Goal: Find contact information: Find contact information

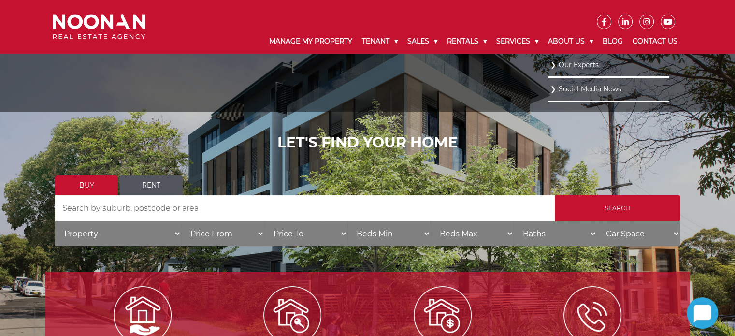
click at [579, 63] on link "Our Experts" at bounding box center [609, 64] width 116 height 13
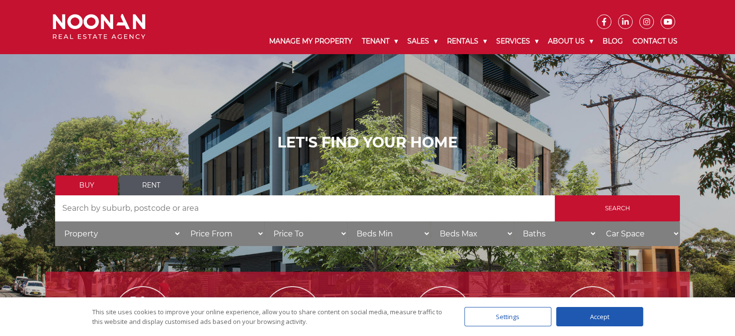
click at [595, 311] on div "Accept" at bounding box center [599, 316] width 87 height 19
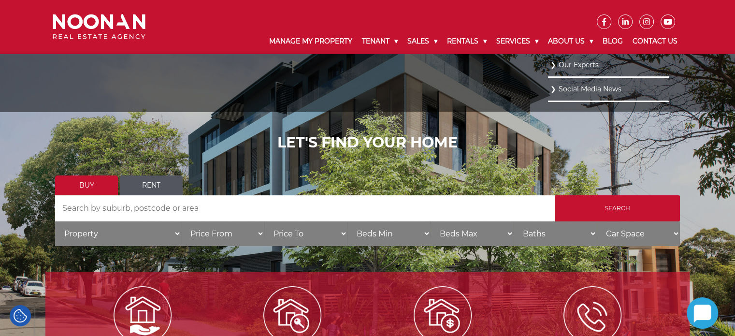
click at [587, 68] on link "Our Experts" at bounding box center [609, 64] width 116 height 13
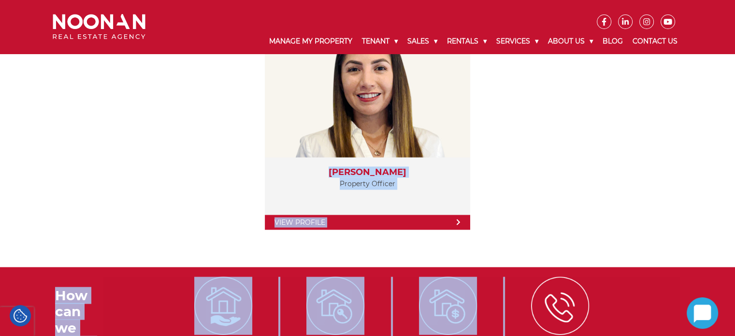
scroll to position [1970, 0]
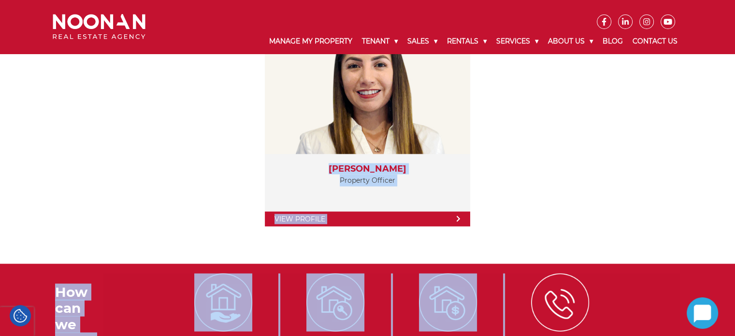
drag, startPoint x: 44, startPoint y: 265, endPoint x: 474, endPoint y: 179, distance: 437.8
copy div "View Profile Martin Reyes General Manager 27+ years in Real Estate View Profile…"
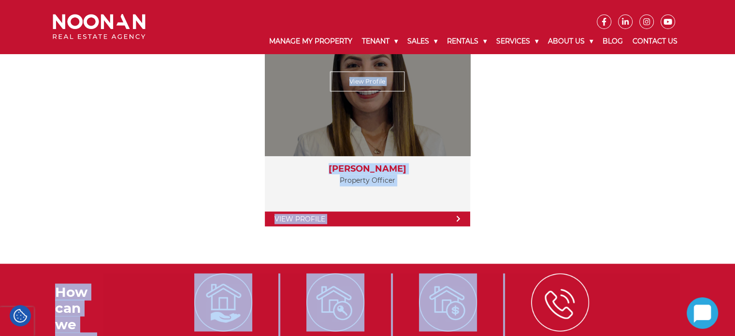
click at [357, 80] on link "View Profile" at bounding box center [367, 82] width 75 height 20
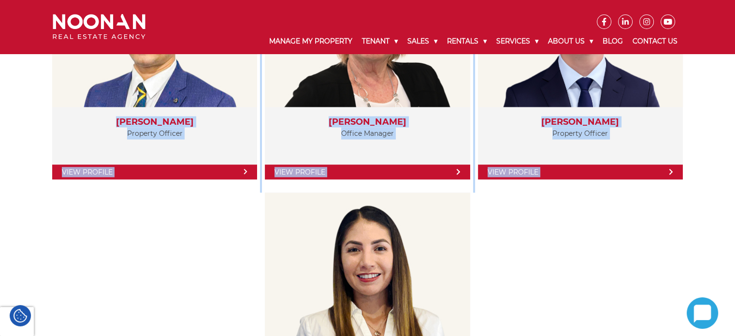
scroll to position [1786, 0]
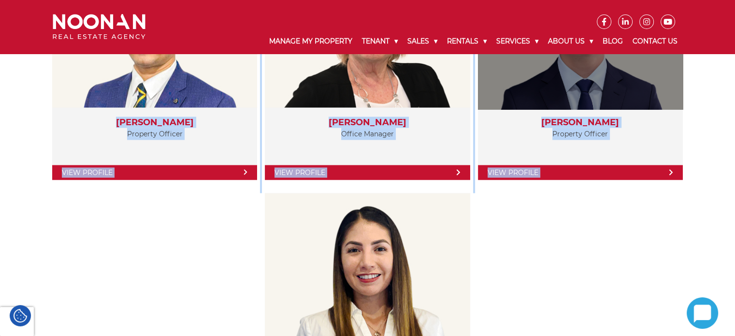
click at [534, 168] on link "View Profile" at bounding box center [580, 172] width 205 height 15
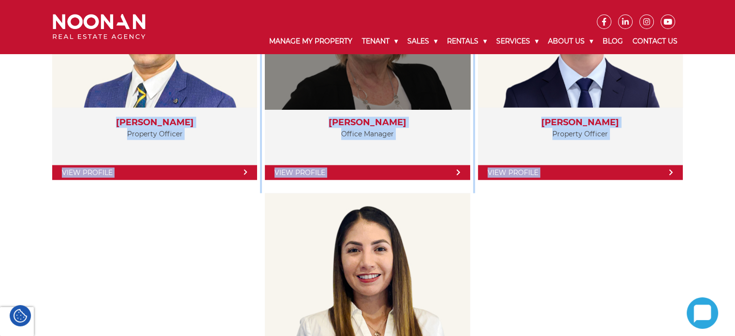
click at [377, 128] on p "Office Manager" at bounding box center [368, 134] width 186 height 12
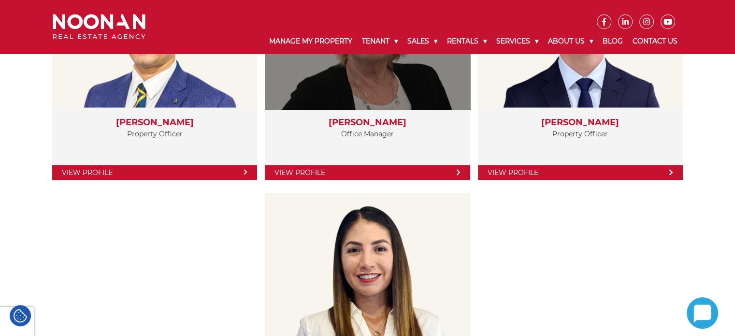
click at [354, 167] on link "View Profile" at bounding box center [367, 172] width 205 height 15
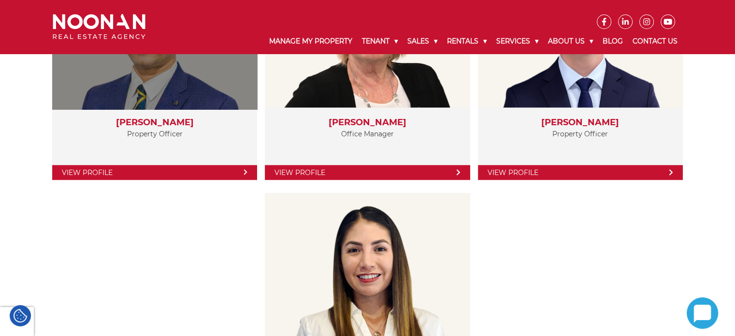
click at [150, 169] on link "View Profile" at bounding box center [154, 172] width 205 height 15
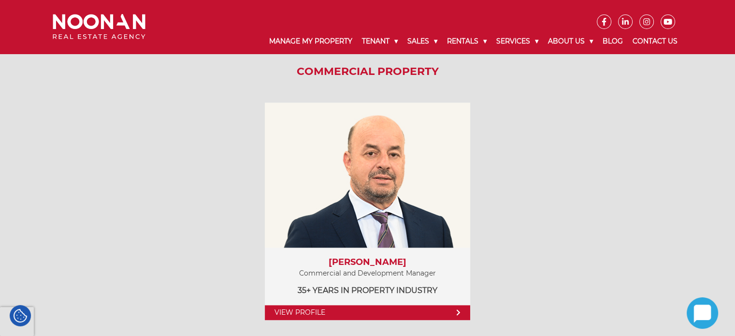
scroll to position [1330, 0]
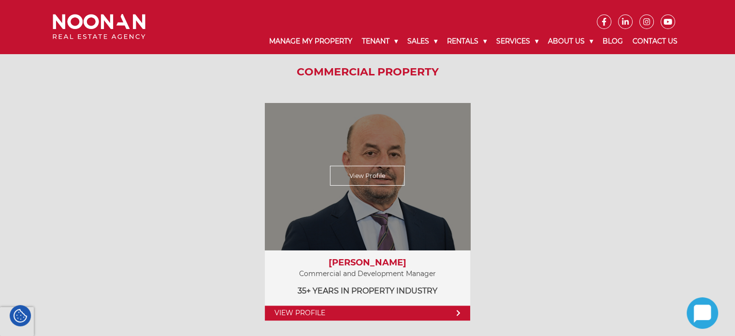
click at [317, 309] on link "View Profile" at bounding box center [367, 313] width 205 height 15
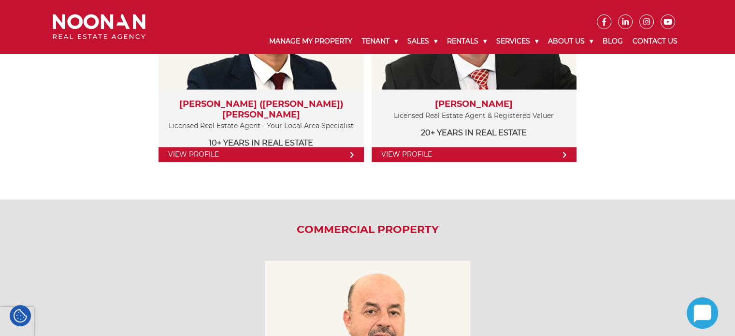
scroll to position [1172, 0]
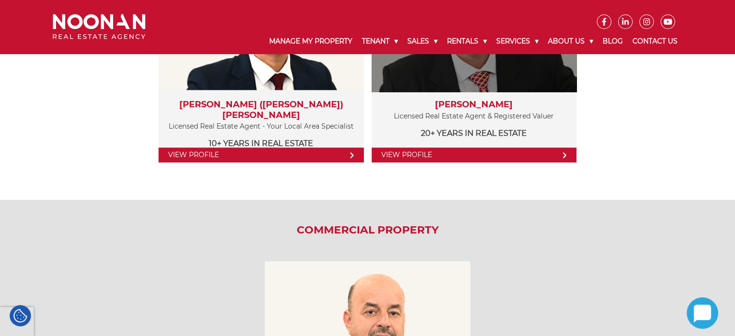
click at [405, 150] on link "View Profile" at bounding box center [474, 154] width 205 height 15
click at [409, 151] on link "View Profile" at bounding box center [474, 154] width 205 height 15
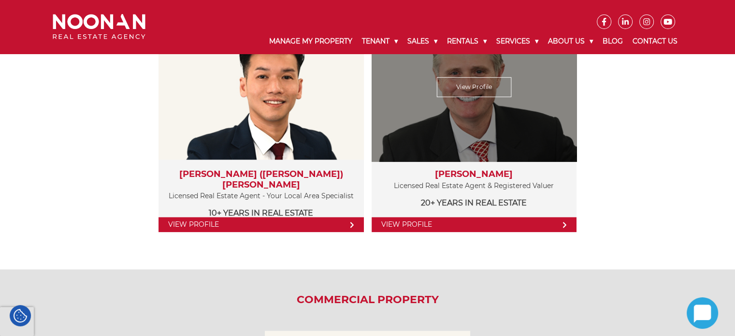
scroll to position [1102, 0]
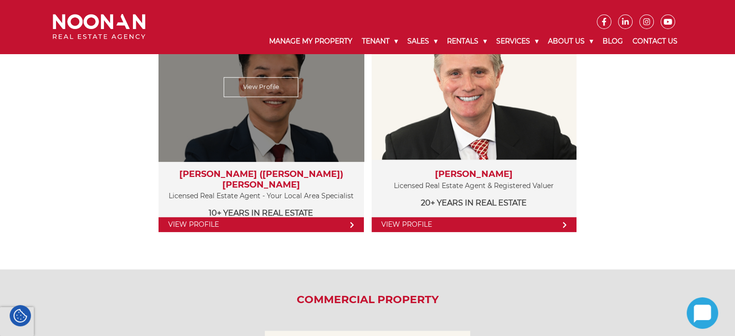
click at [194, 218] on link "View Profile" at bounding box center [261, 224] width 205 height 15
click at [194, 222] on link "View Profile" at bounding box center [261, 224] width 205 height 15
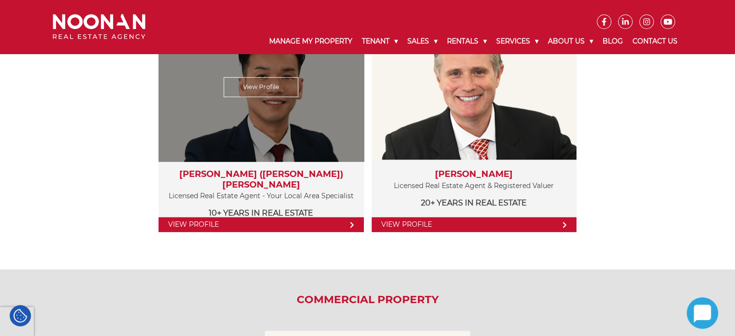
click at [268, 87] on link "View Profile" at bounding box center [261, 87] width 75 height 20
click at [325, 222] on link "View Profile" at bounding box center [261, 224] width 205 height 15
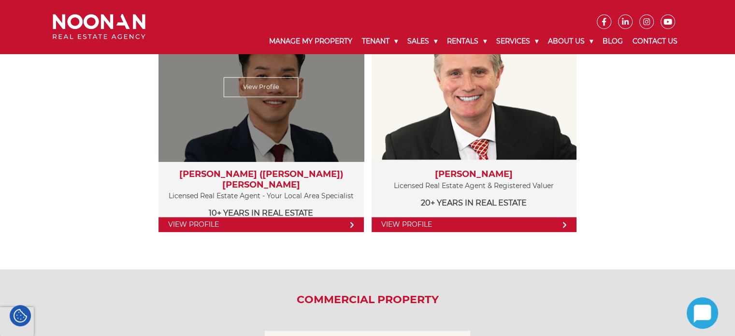
click at [352, 223] on icon at bounding box center [352, 224] width 4 height 7
click at [183, 223] on link "View Profile" at bounding box center [261, 224] width 205 height 15
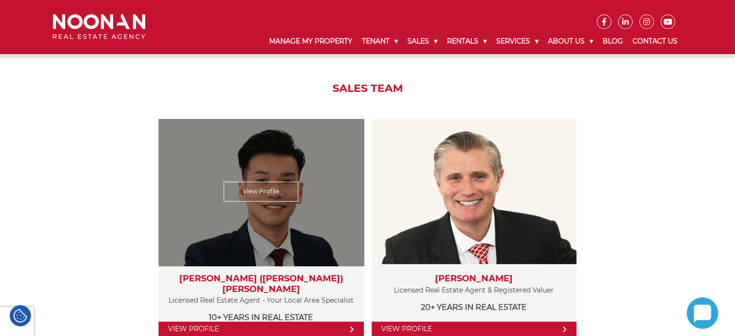
scroll to position [997, 0]
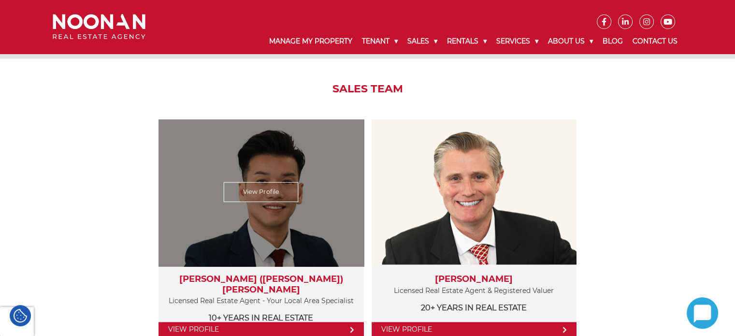
click at [266, 195] on link "View Profile" at bounding box center [261, 192] width 75 height 20
click at [265, 158] on div "View Profile" at bounding box center [261, 191] width 211 height 149
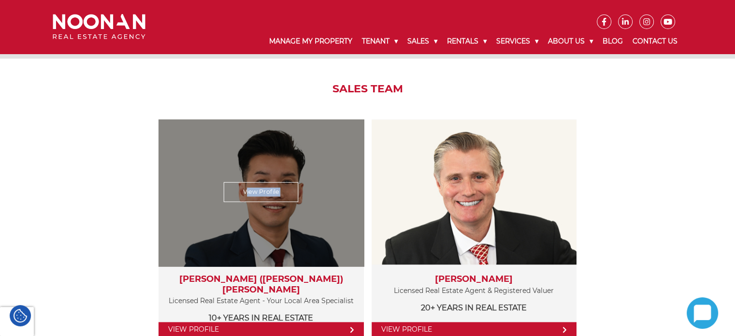
click at [265, 158] on div "View Profile" at bounding box center [261, 191] width 211 height 149
drag, startPoint x: 265, startPoint y: 158, endPoint x: 214, endPoint y: 247, distance: 102.2
click at [214, 247] on div "View Profile" at bounding box center [261, 191] width 211 height 149
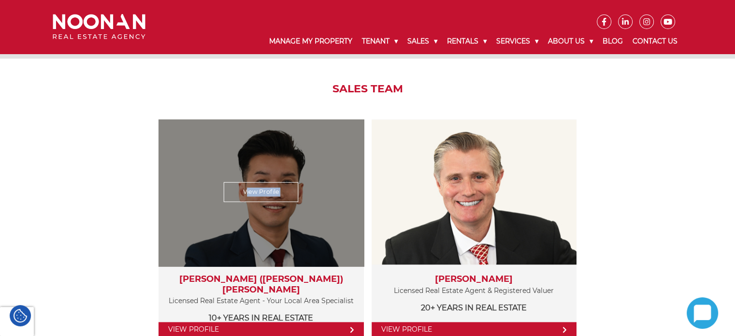
click at [214, 247] on div "View Profile" at bounding box center [261, 191] width 211 height 149
click at [192, 276] on h3 "Simon (Xin Rong) Cai" at bounding box center [261, 284] width 186 height 21
click at [175, 330] on link "View Profile" at bounding box center [261, 329] width 205 height 15
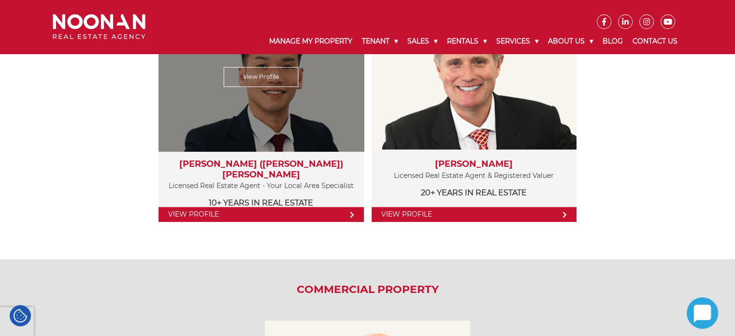
scroll to position [1113, 0]
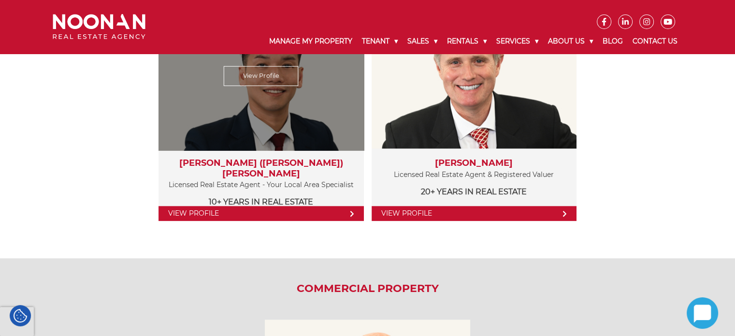
click at [253, 209] on link "View Profile" at bounding box center [261, 213] width 205 height 15
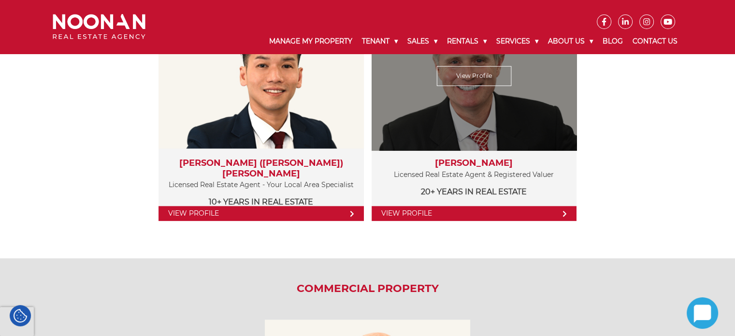
click at [442, 208] on link "View Profile" at bounding box center [474, 213] width 205 height 15
click at [524, 208] on link "View Profile" at bounding box center [474, 213] width 205 height 15
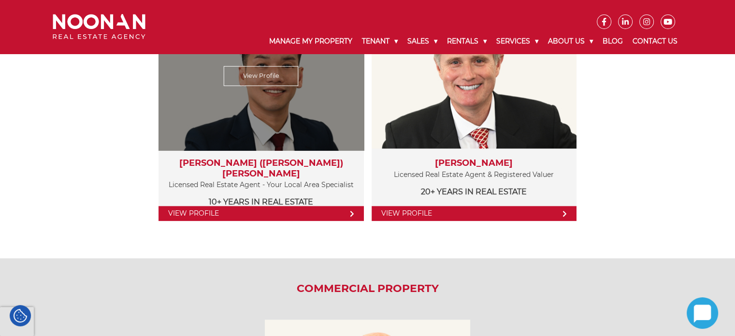
click at [224, 211] on link "View Profile" at bounding box center [261, 213] width 205 height 15
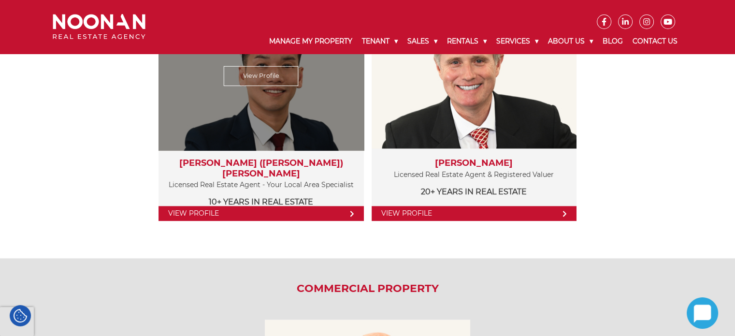
click at [224, 211] on link "View Profile" at bounding box center [261, 213] width 205 height 15
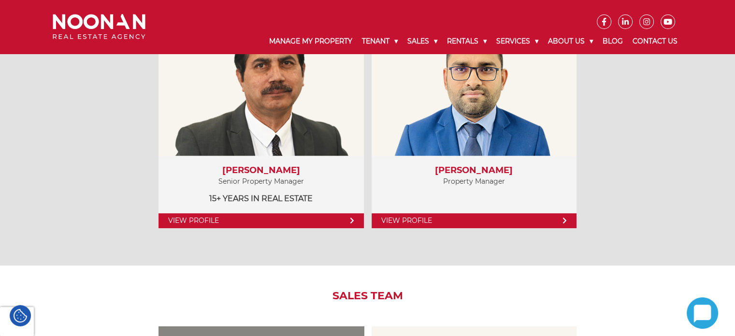
scroll to position [785, 0]
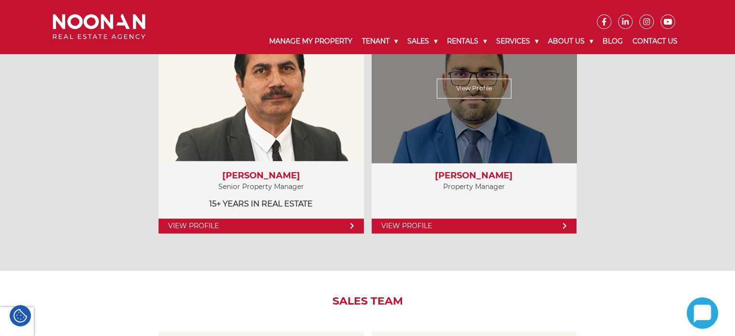
click at [462, 227] on link "View Profile" at bounding box center [474, 226] width 205 height 15
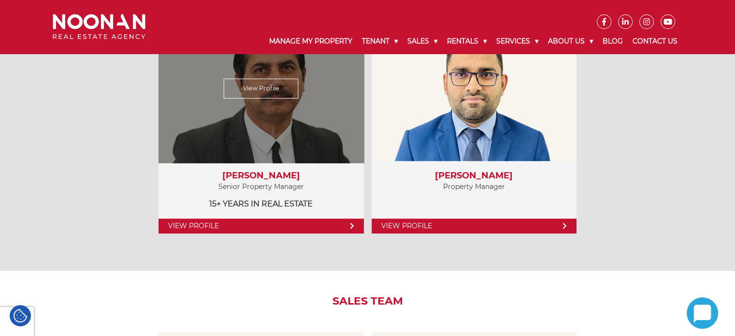
click at [229, 225] on link "View Profile" at bounding box center [261, 226] width 205 height 15
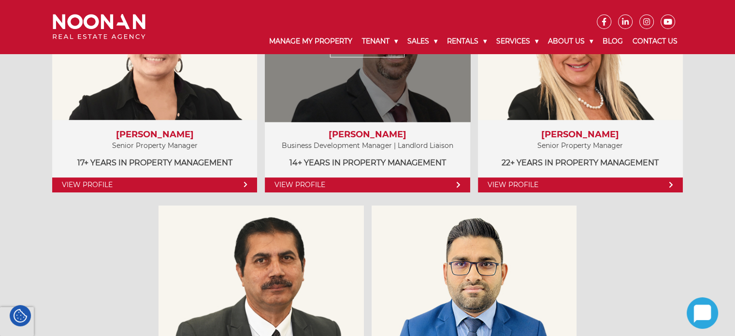
scroll to position [553, 0]
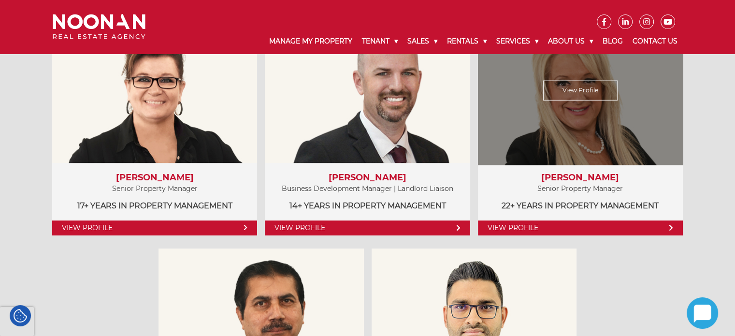
click at [580, 226] on link "View Profile" at bounding box center [580, 227] width 205 height 15
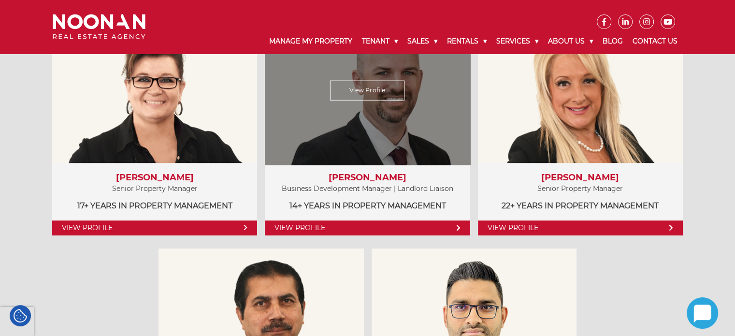
click at [324, 228] on link "View Profile" at bounding box center [367, 227] width 205 height 15
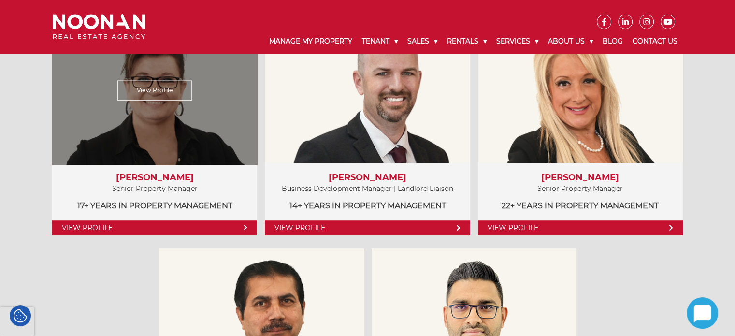
click at [82, 226] on link "View Profile" at bounding box center [154, 227] width 205 height 15
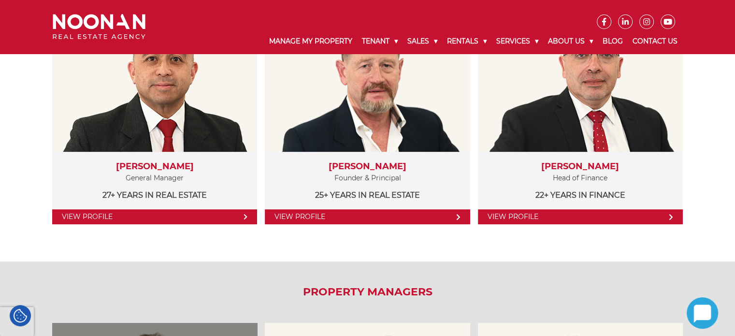
scroll to position [248, 0]
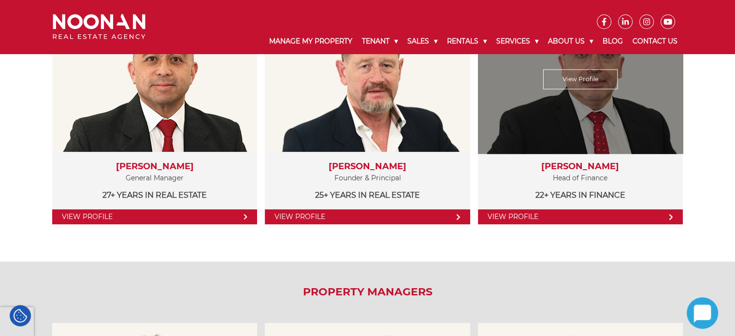
click at [553, 217] on link "View Profile" at bounding box center [580, 216] width 205 height 15
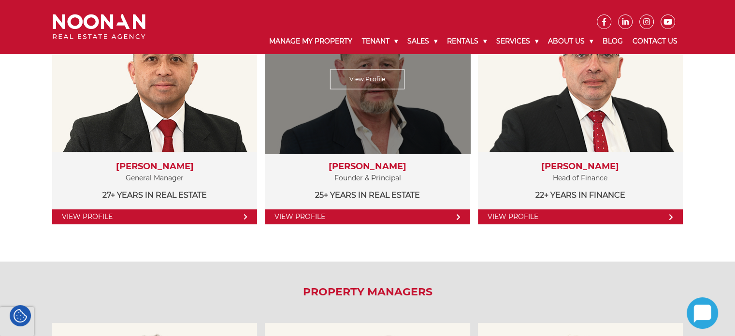
click at [354, 217] on link "View Profile" at bounding box center [367, 216] width 205 height 15
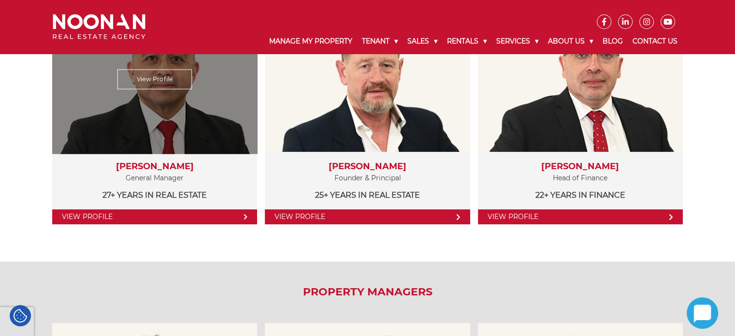
click at [140, 211] on link "View Profile" at bounding box center [154, 216] width 205 height 15
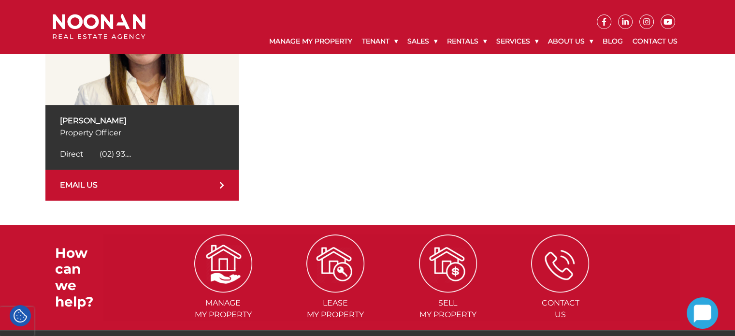
scroll to position [249, 0]
click at [219, 185] on icon at bounding box center [221, 185] width 5 height 8
click at [148, 150] on div "Direct (02) 9330 6817 Direct (02) 93...." at bounding box center [142, 154] width 164 height 12
drag, startPoint x: 157, startPoint y: 152, endPoint x: 100, endPoint y: 161, distance: 58.1
click at [100, 161] on div "Angie Maya Property Officer Direct (02) 9330 6817 Direct (02) 93...." at bounding box center [141, 137] width 193 height 65
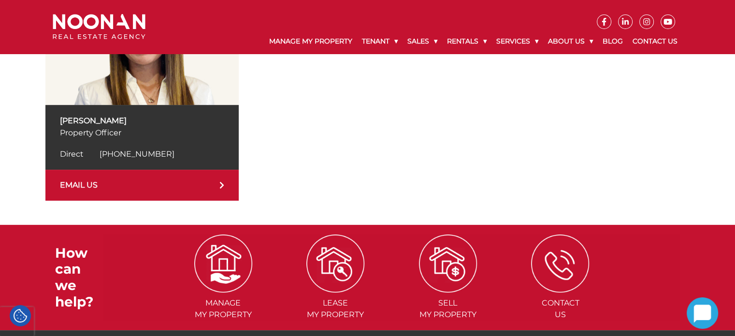
copy span "(02) 9330 6817"
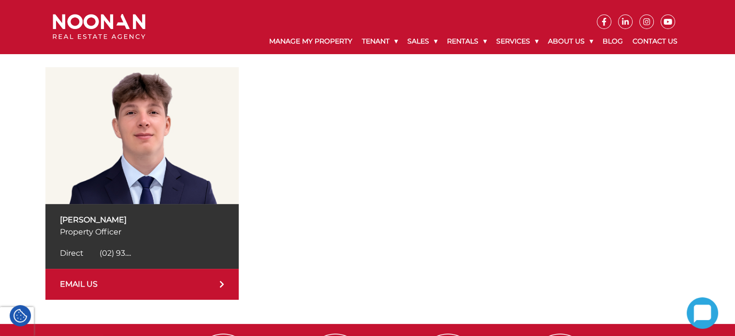
scroll to position [152, 0]
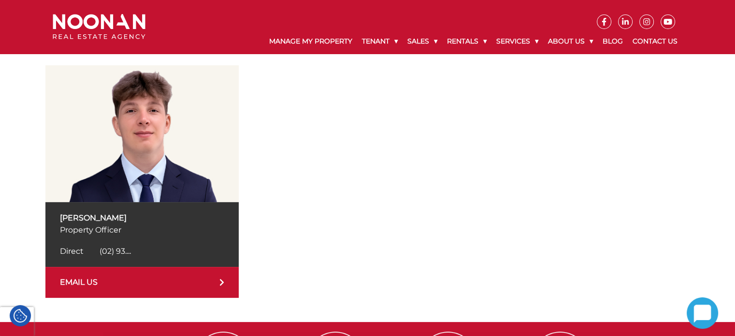
click at [142, 252] on div "Direct (02) 9330 6803 Direct (02) 93...." at bounding box center [142, 252] width 164 height 12
drag, startPoint x: 159, startPoint y: 251, endPoint x: 99, endPoint y: 257, distance: 60.3
click at [99, 257] on div "Samuel Stratikopoulos Property Officer Direct (02) 9330 6803 Direct (02) 93...." at bounding box center [141, 234] width 193 height 65
copy span "(02) 9330 6803"
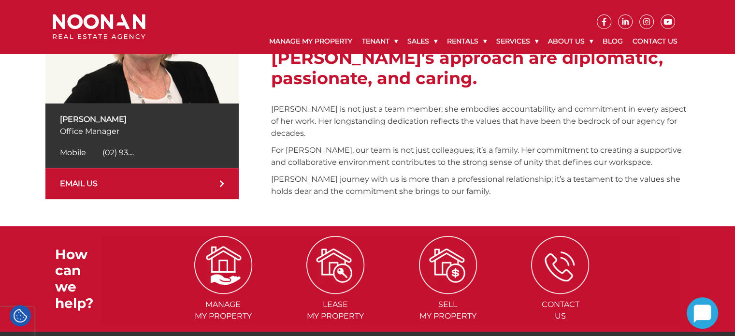
scroll to position [251, 0]
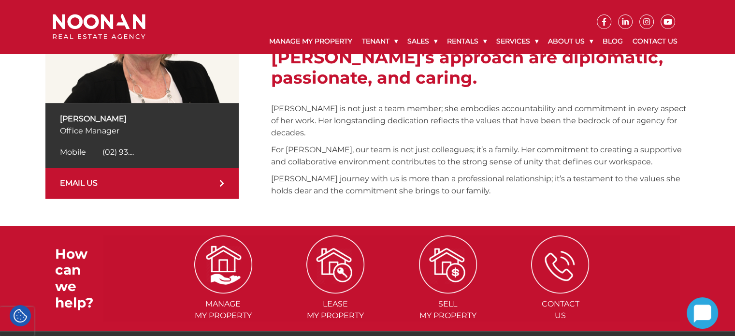
click at [151, 150] on div "Mobile (02) 9330 6819 Mobile (02) 93...." at bounding box center [142, 152] width 164 height 12
drag, startPoint x: 102, startPoint y: 146, endPoint x: 136, endPoint y: 142, distance: 35.0
click at [136, 142] on div "Trish Pieper Office Manager Mobile (02) 9330 6819 Mobile (02) 93...." at bounding box center [141, 135] width 193 height 65
copy span "(02) 9330 6819"
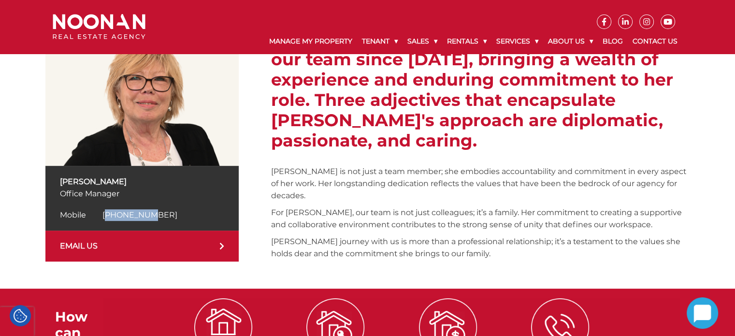
scroll to position [188, 0]
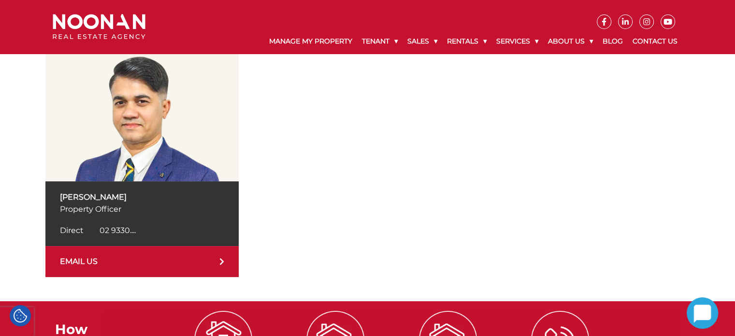
scroll to position [174, 0]
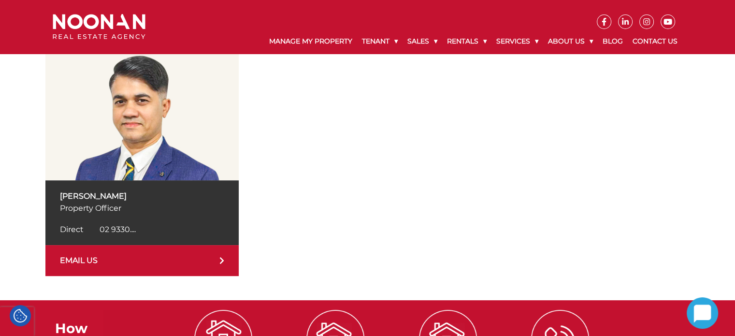
click at [139, 228] on div "Direct 02 9330 6851 Direct 02 9330...." at bounding box center [142, 230] width 164 height 12
drag, startPoint x: 152, startPoint y: 228, endPoint x: 89, endPoint y: 232, distance: 63.5
click at [89, 232] on div "Direct 02 9330 6851 Direct 02 9330...." at bounding box center [142, 230] width 164 height 12
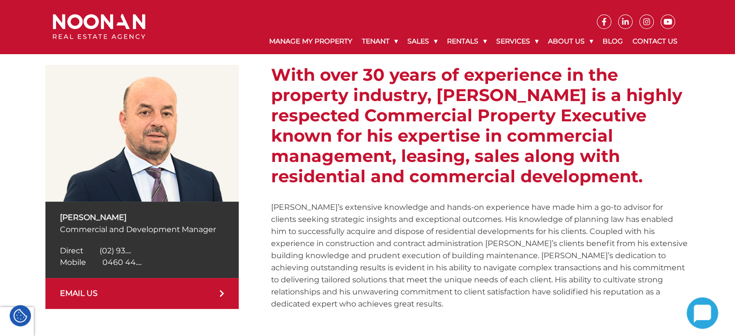
scroll to position [152, 0]
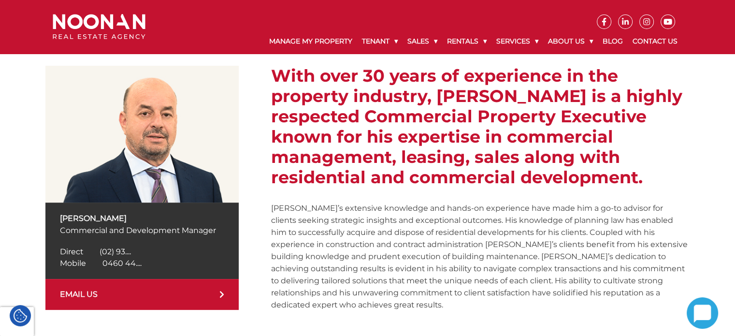
click at [161, 252] on div "Direct (02) 9330 6854 Direct (02) 93...." at bounding box center [142, 252] width 164 height 12
click at [147, 268] on div "Mobile 0460 440 460 Mobile 0460 44...." at bounding box center [142, 264] width 164 height 12
click at [162, 247] on div "Direct (02) 9330 6854 Direct (02) 93...." at bounding box center [142, 252] width 164 height 12
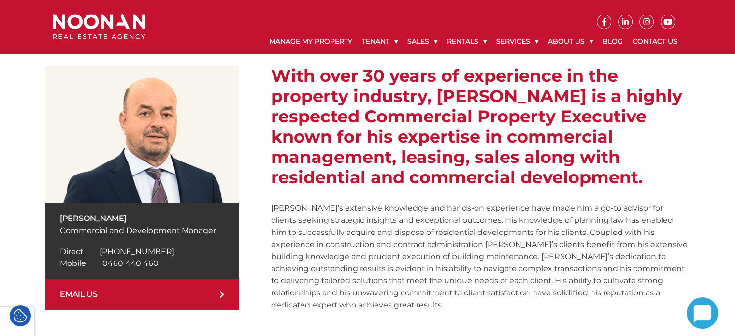
click at [162, 247] on div "Direct (02) 9330 6854 Direct (02) 93...." at bounding box center [142, 252] width 164 height 12
drag, startPoint x: 162, startPoint y: 247, endPoint x: 165, endPoint y: 254, distance: 7.4
click at [165, 254] on div "Direct (02) 9330 6854 Direct (02) 93...." at bounding box center [142, 252] width 164 height 12
drag, startPoint x: 160, startPoint y: 248, endPoint x: 100, endPoint y: 253, distance: 60.6
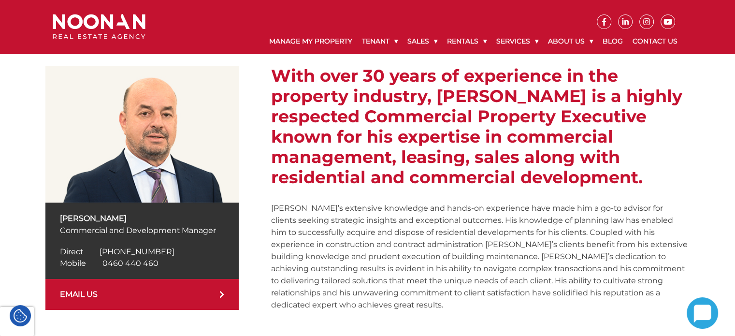
click at [100, 253] on div "Direct (02) 9330 6854 Direct (02) 93...." at bounding box center [142, 252] width 164 height 12
copy span "(02) 9330 6854"
drag, startPoint x: 159, startPoint y: 266, endPoint x: 101, endPoint y: 264, distance: 58.0
click at [101, 264] on div "Mobile 0460 440 460 Mobile 0460 44...." at bounding box center [142, 264] width 164 height 12
copy span "0460 440 460"
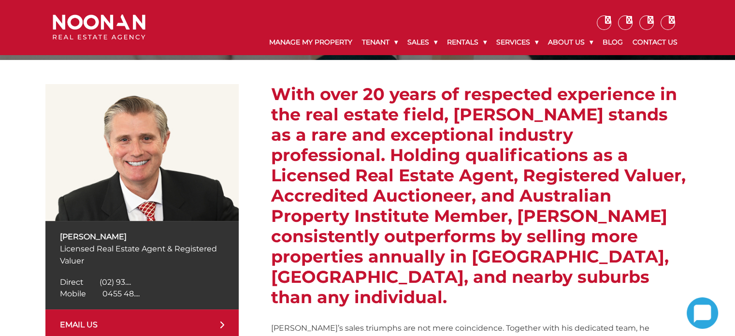
scroll to position [230, 0]
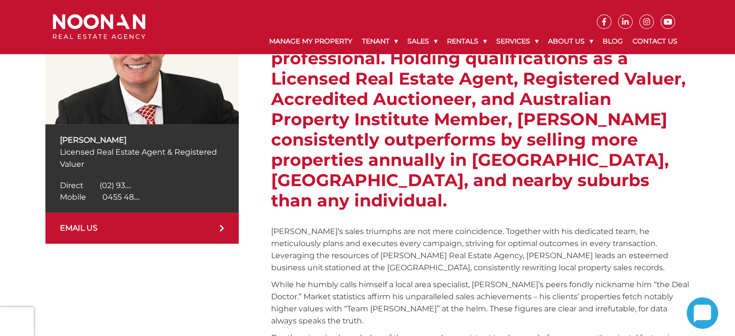
drag, startPoint x: 98, startPoint y: 187, endPoint x: 146, endPoint y: 189, distance: 48.4
click at [146, 189] on div "Direct (02) 9330 6889 Direct (02) 93...." at bounding box center [142, 186] width 164 height 12
click at [146, 189] on span "(02) 9330 6889" at bounding box center [137, 185] width 75 height 9
drag, startPoint x: 161, startPoint y: 182, endPoint x: 99, endPoint y: 182, distance: 62.4
click at [99, 182] on div "Direct (02) 9330 6889 Direct (02) 93...." at bounding box center [142, 186] width 164 height 12
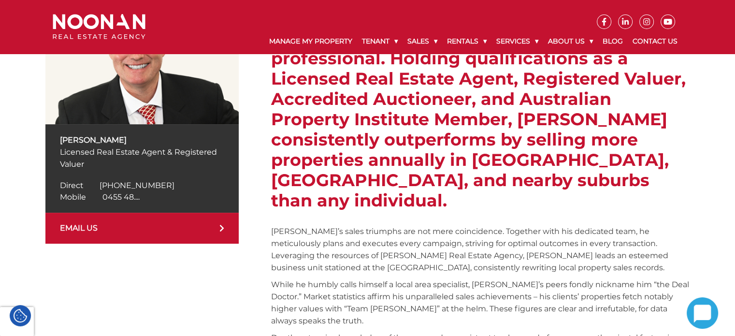
copy span "(02) 9330 6889"
click at [157, 201] on div "Mobile 0455 484 437 Mobile 0455 48...." at bounding box center [142, 197] width 164 height 12
drag, startPoint x: 157, startPoint y: 201, endPoint x: 99, endPoint y: 201, distance: 58.0
click at [99, 201] on div "Mobile 0455 484 437 Mobile 0455 48...." at bounding box center [142, 197] width 164 height 12
copy span "0455 484 437"
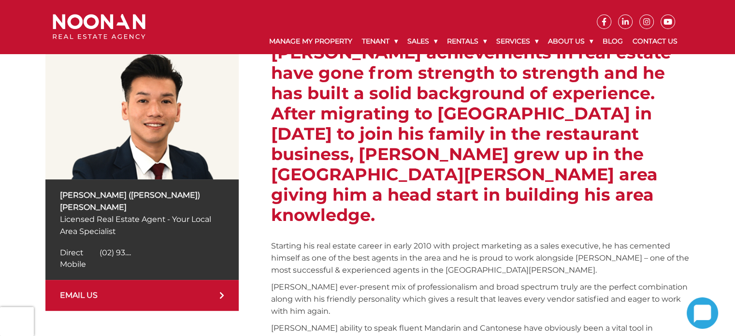
scroll to position [184, 0]
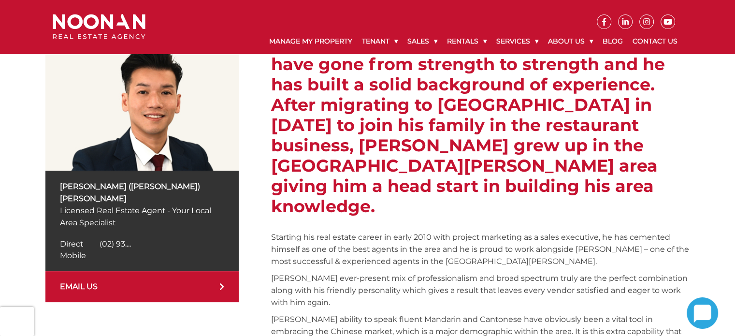
click at [158, 238] on div "Direct [PHONE_NUMBER] Direct (02) 93...." at bounding box center [142, 244] width 164 height 12
click at [150, 250] on div "Mobile Mobile" at bounding box center [142, 256] width 164 height 12
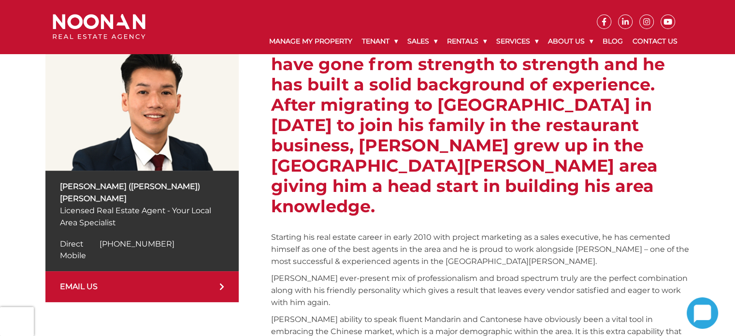
drag, startPoint x: 157, startPoint y: 232, endPoint x: 99, endPoint y: 231, distance: 58.0
click at [99, 238] on div "Direct [PHONE_NUMBER] Direct (02) 93...." at bounding box center [142, 244] width 164 height 12
copy span "[PHONE_NUMBER]"
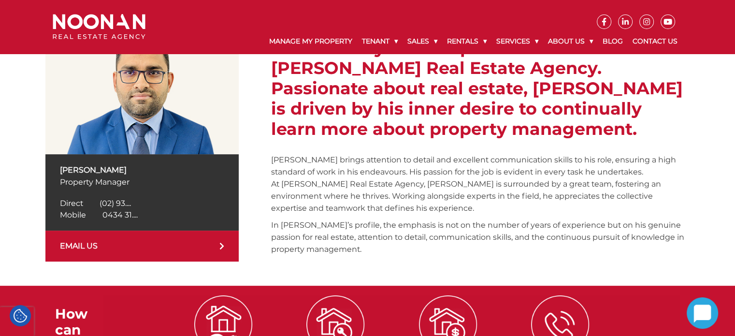
scroll to position [201, 0]
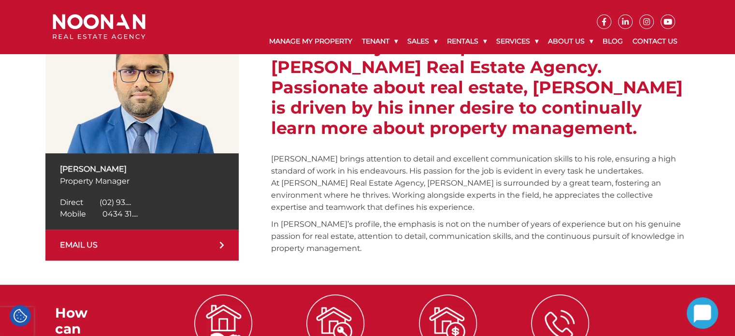
click at [152, 205] on div "Direct [PHONE_NUMBER] Direct (02) 93...." at bounding box center [142, 203] width 164 height 12
drag, startPoint x: 157, startPoint y: 202, endPoint x: 99, endPoint y: 201, distance: 58.0
click at [99, 201] on div "Direct [PHONE_NUMBER] Direct (02) 93...." at bounding box center [142, 203] width 164 height 12
copy span "[PHONE_NUMBER]"
click at [157, 218] on div "Mobile [PHONE_NUMBER] Mobile 0434 31...." at bounding box center [142, 214] width 164 height 12
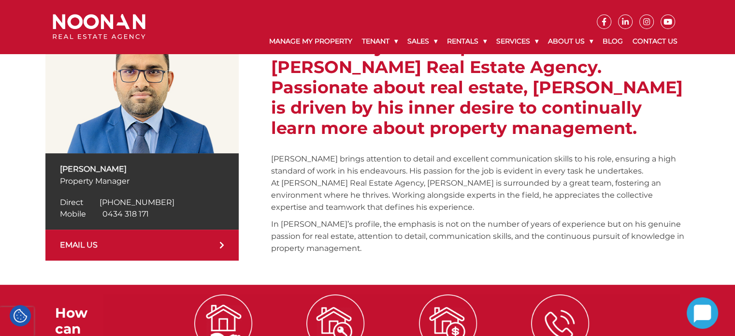
drag, startPoint x: 157, startPoint y: 218, endPoint x: 102, endPoint y: 220, distance: 55.2
click at [102, 220] on div "Sanjay Bhusal Property Manager Direct (02) 9330 6805 Direct (02) 93.... Mobile …" at bounding box center [141, 191] width 193 height 76
copy span "0434 318 171"
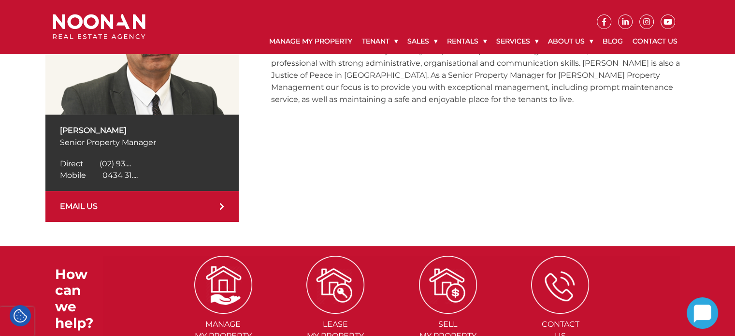
scroll to position [243, 0]
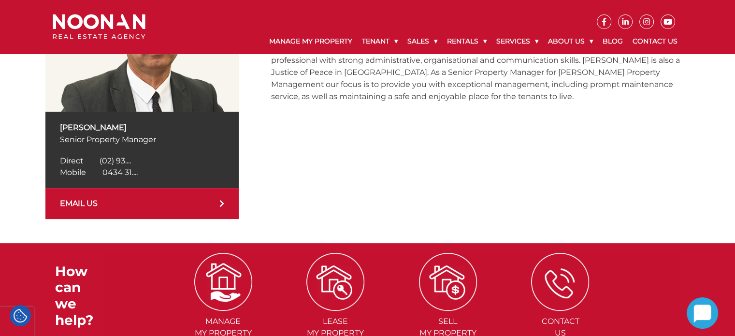
click at [151, 161] on div "Direct [PHONE_NUMBER] Direct (02) 93...." at bounding box center [142, 161] width 164 height 12
drag, startPoint x: 155, startPoint y: 161, endPoint x: 100, endPoint y: 160, distance: 55.1
click at [100, 160] on div "Direct [PHONE_NUMBER] Direct (02) 93...." at bounding box center [142, 161] width 164 height 12
copy span "[PHONE_NUMBER]"
click at [155, 172] on div "Mobile 0434 318 180 Mobile 0434 31...." at bounding box center [142, 173] width 164 height 12
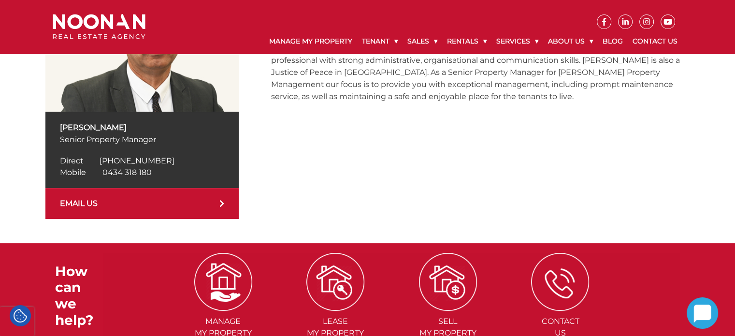
drag, startPoint x: 155, startPoint y: 172, endPoint x: 97, endPoint y: 175, distance: 58.1
click at [97, 175] on div "Mobile 0434 318 180 Mobile 0434 31...." at bounding box center [142, 173] width 164 height 12
copy span "0434 318 180"
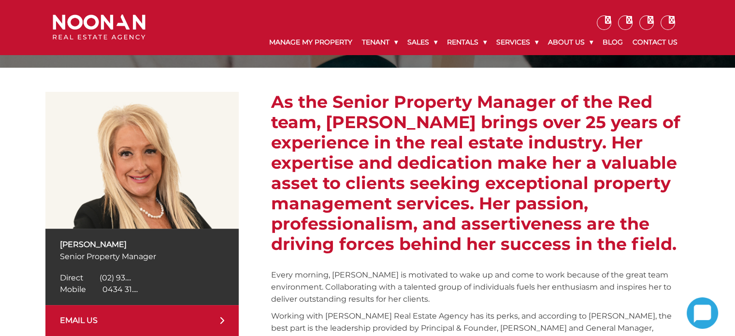
scroll to position [124, 0]
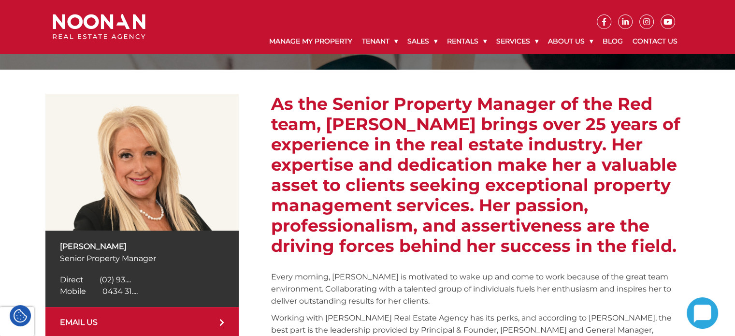
click at [155, 280] on div "Direct (02) 9330 6830 Direct (02) 93...." at bounding box center [142, 280] width 164 height 12
click at [158, 278] on div "Direct (02) 9330 6830 Direct (02) 93...." at bounding box center [142, 280] width 164 height 12
drag, startPoint x: 158, startPoint y: 278, endPoint x: 101, endPoint y: 283, distance: 57.7
click at [101, 283] on div "Direct (02) 9330 6830 Direct (02) 93...." at bounding box center [142, 280] width 164 height 12
copy div "(02) 9330 6830 Direct (02) 93...."
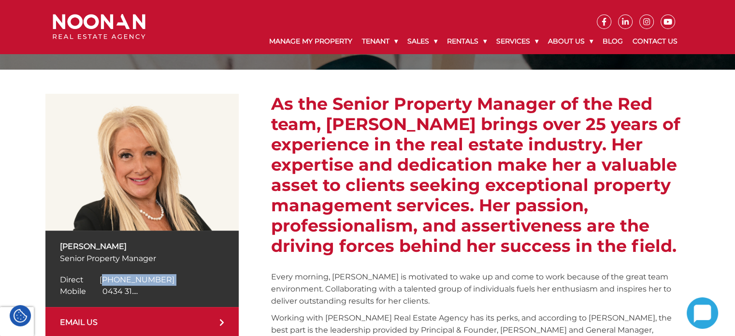
click at [159, 284] on div "Direct (02) 9330 6830 Direct (02) 93...." at bounding box center [142, 280] width 164 height 12
drag, startPoint x: 160, startPoint y: 281, endPoint x: 97, endPoint y: 282, distance: 62.4
click at [97, 282] on div "Direct (02) 9330 6830 Direct (02) 93...." at bounding box center [142, 280] width 164 height 12
copy span "(02) 9330 6830"
click at [153, 290] on div "Mobile 0434 318 172 Mobile 0434 31...." at bounding box center [142, 292] width 164 height 12
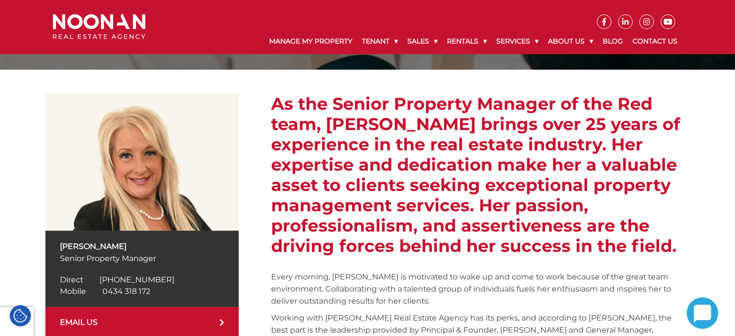
drag, startPoint x: 153, startPoint y: 290, endPoint x: 94, endPoint y: 294, distance: 59.1
click at [94, 294] on div "Mobile 0434 318 172 Mobile 0434 31...." at bounding box center [142, 292] width 164 height 12
copy span "0434 318 172"
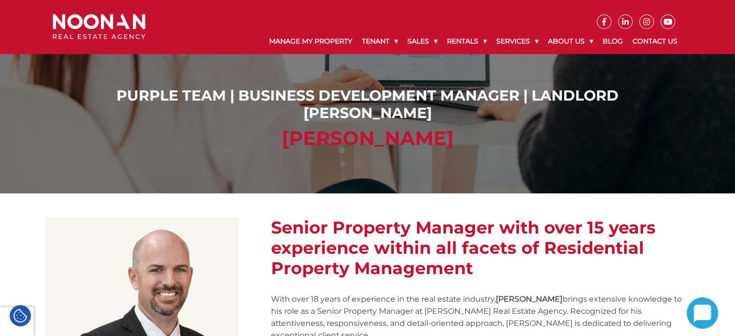
scroll to position [125, 0]
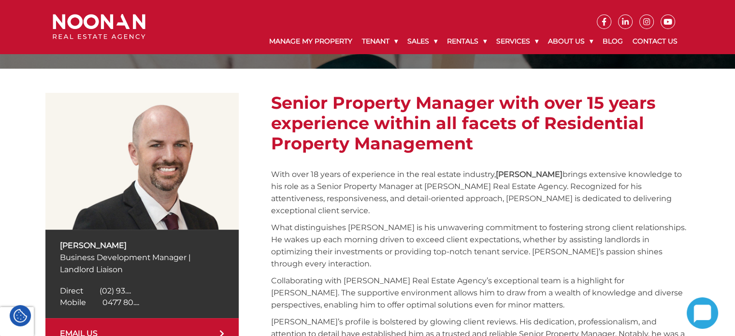
click at [154, 292] on div "Direct [PHONE_NUMBER] Direct (02) 93...." at bounding box center [142, 291] width 164 height 12
drag, startPoint x: 171, startPoint y: 291, endPoint x: 101, endPoint y: 289, distance: 70.1
click at [101, 289] on div "Direct (02) 9330 6829 Direct (02) 93...." at bounding box center [142, 291] width 164 height 12
copy span "(02) 9330 6829"
click at [151, 307] on div "Mobile 0477 800 484 Mobile 0477 80...." at bounding box center [142, 303] width 164 height 12
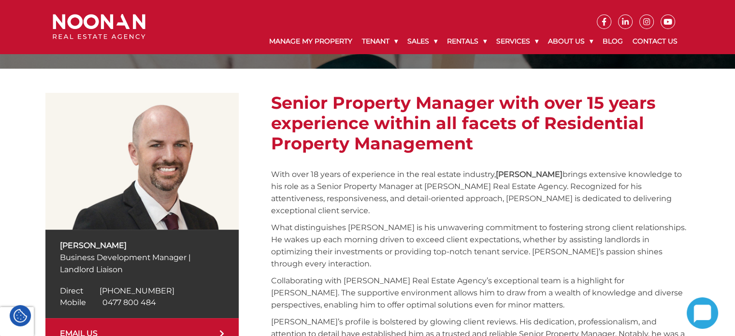
drag, startPoint x: 158, startPoint y: 303, endPoint x: 103, endPoint y: 301, distance: 55.1
click at [103, 301] on div "Mobile 0477 800 484 Mobile 0477 80...." at bounding box center [142, 303] width 164 height 12
copy span "0477 800 484"
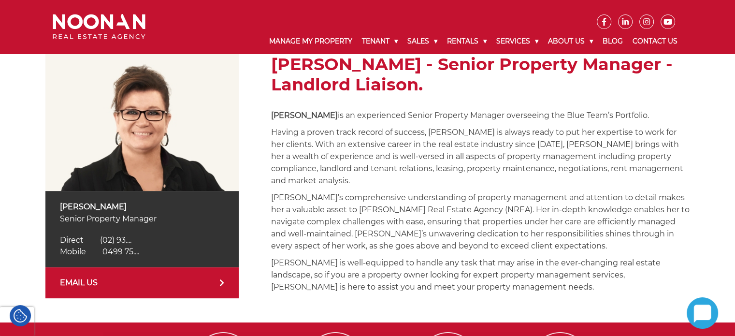
scroll to position [162, 0]
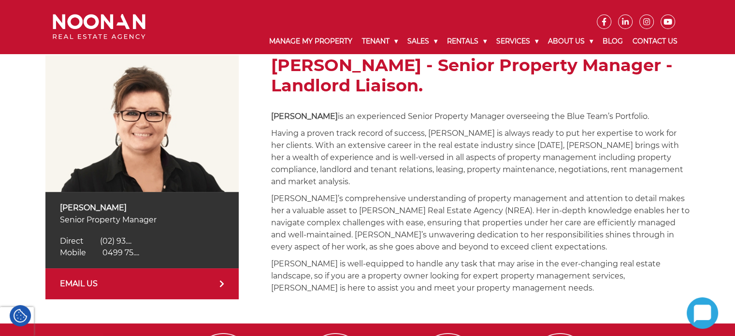
click at [154, 238] on div "Direct [PHONE_NUMBER] Direct (02) 93...." at bounding box center [142, 241] width 164 height 12
drag, startPoint x: 158, startPoint y: 239, endPoint x: 97, endPoint y: 243, distance: 60.6
click at [97, 243] on div "Direct [PHONE_NUMBER] Direct (02) 93...." at bounding box center [142, 241] width 164 height 12
copy span "[PHONE_NUMBER]"
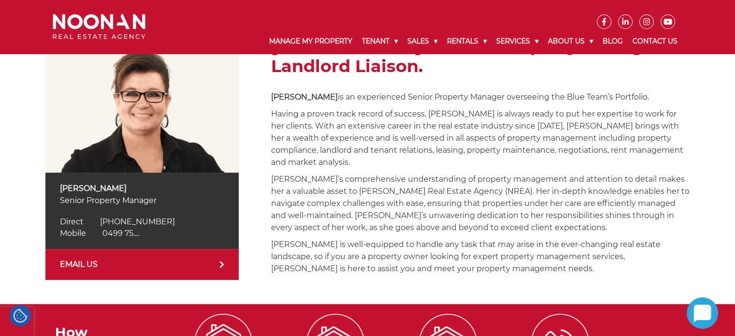
click at [168, 233] on div "Mobile [PHONE_NUMBER] Mobile 0499 75...." at bounding box center [142, 234] width 164 height 12
drag, startPoint x: 158, startPoint y: 231, endPoint x: 100, endPoint y: 235, distance: 57.7
click at [100, 235] on div "Mobile 0499 757 566 Mobile 0499 75...." at bounding box center [142, 234] width 164 height 12
copy span "0499 757 566"
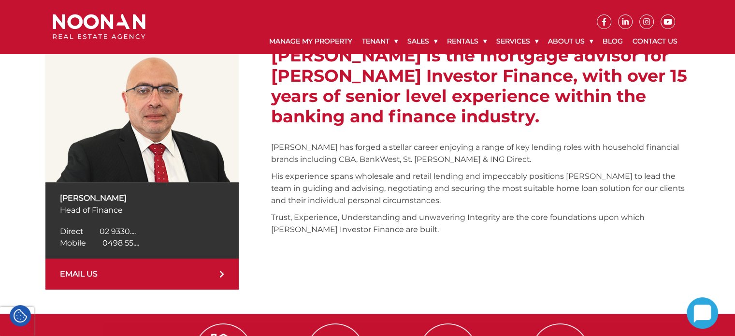
scroll to position [175, 0]
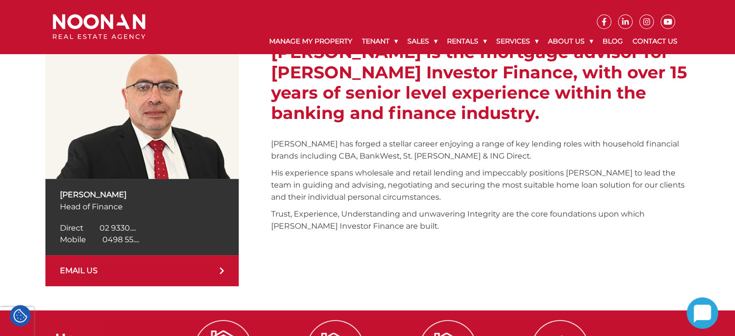
click at [154, 228] on div "Direct 02 9330 6812 Direct 02 9330...." at bounding box center [142, 228] width 164 height 12
drag, startPoint x: 154, startPoint y: 228, endPoint x: 102, endPoint y: 230, distance: 52.2
click at [102, 230] on div "Direct 02 9330 6812 Direct 02 9330...." at bounding box center [142, 228] width 164 height 12
copy span "02 9330 6812"
click at [151, 236] on div "Mobile 0498 550 550 Mobile 0498 55...." at bounding box center [142, 240] width 164 height 12
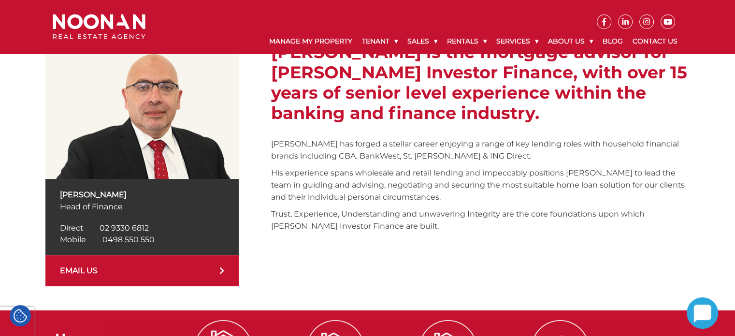
drag, startPoint x: 155, startPoint y: 238, endPoint x: 101, endPoint y: 237, distance: 53.7
click at [101, 237] on div "Mobile 0498 550 550 Mobile 0498 55...." at bounding box center [142, 240] width 164 height 12
copy span "0498 550 550"
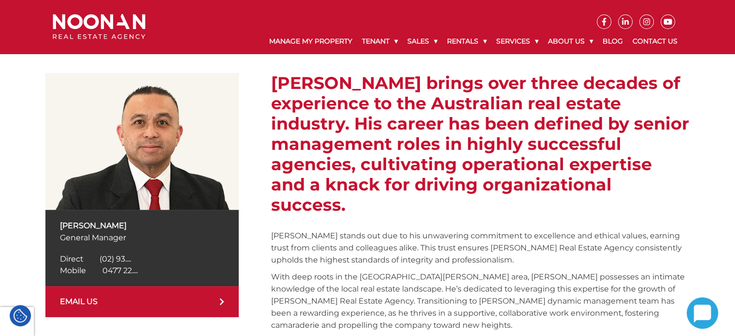
scroll to position [205, 0]
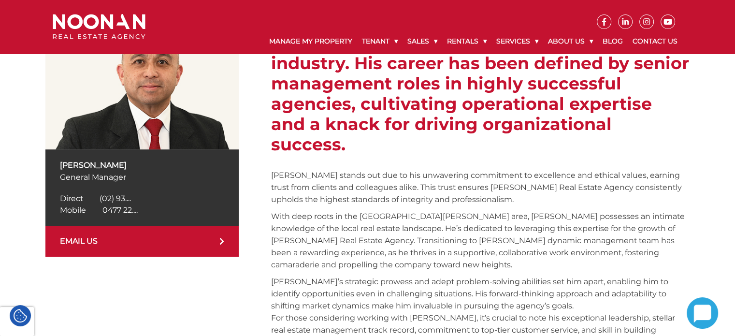
click at [157, 199] on div "Direct [PHONE_NUMBER] Direct (02) 93...." at bounding box center [142, 199] width 164 height 12
drag, startPoint x: 157, startPoint y: 199, endPoint x: 98, endPoint y: 203, distance: 59.1
click at [98, 203] on div "Direct [PHONE_NUMBER] Direct (02) 93...." at bounding box center [142, 199] width 164 height 12
copy span "[PHONE_NUMBER]"
drag, startPoint x: 159, startPoint y: 209, endPoint x: 179, endPoint y: 209, distance: 20.8
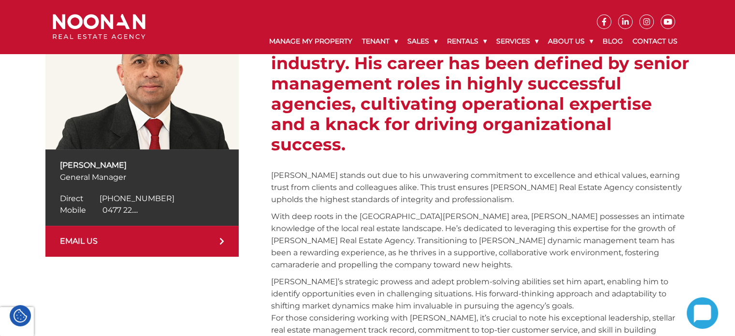
click at [179, 209] on div "Mobile [PHONE_NUMBER] Mobile 0477 22...." at bounding box center [142, 211] width 164 height 12
drag, startPoint x: 179, startPoint y: 209, endPoint x: 149, endPoint y: 209, distance: 30.5
click at [149, 209] on div "Mobile [PHONE_NUMBER] Mobile 0477 22...." at bounding box center [142, 211] width 164 height 12
drag, startPoint x: 149, startPoint y: 209, endPoint x: 101, endPoint y: 215, distance: 48.2
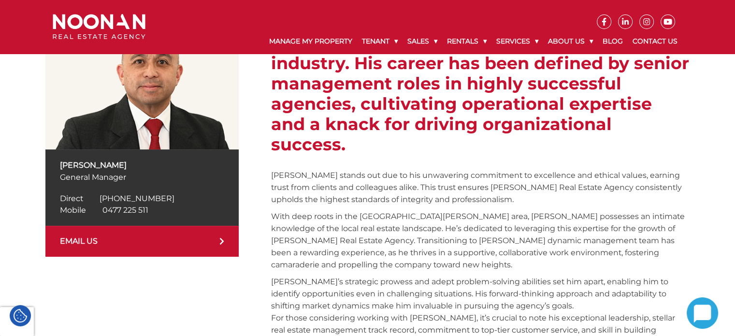
click at [101, 215] on div "Mobile [PHONE_NUMBER] Mobile 0477 22...." at bounding box center [142, 211] width 164 height 12
copy span "0477 225 511"
